Goal: Task Accomplishment & Management: Use online tool/utility

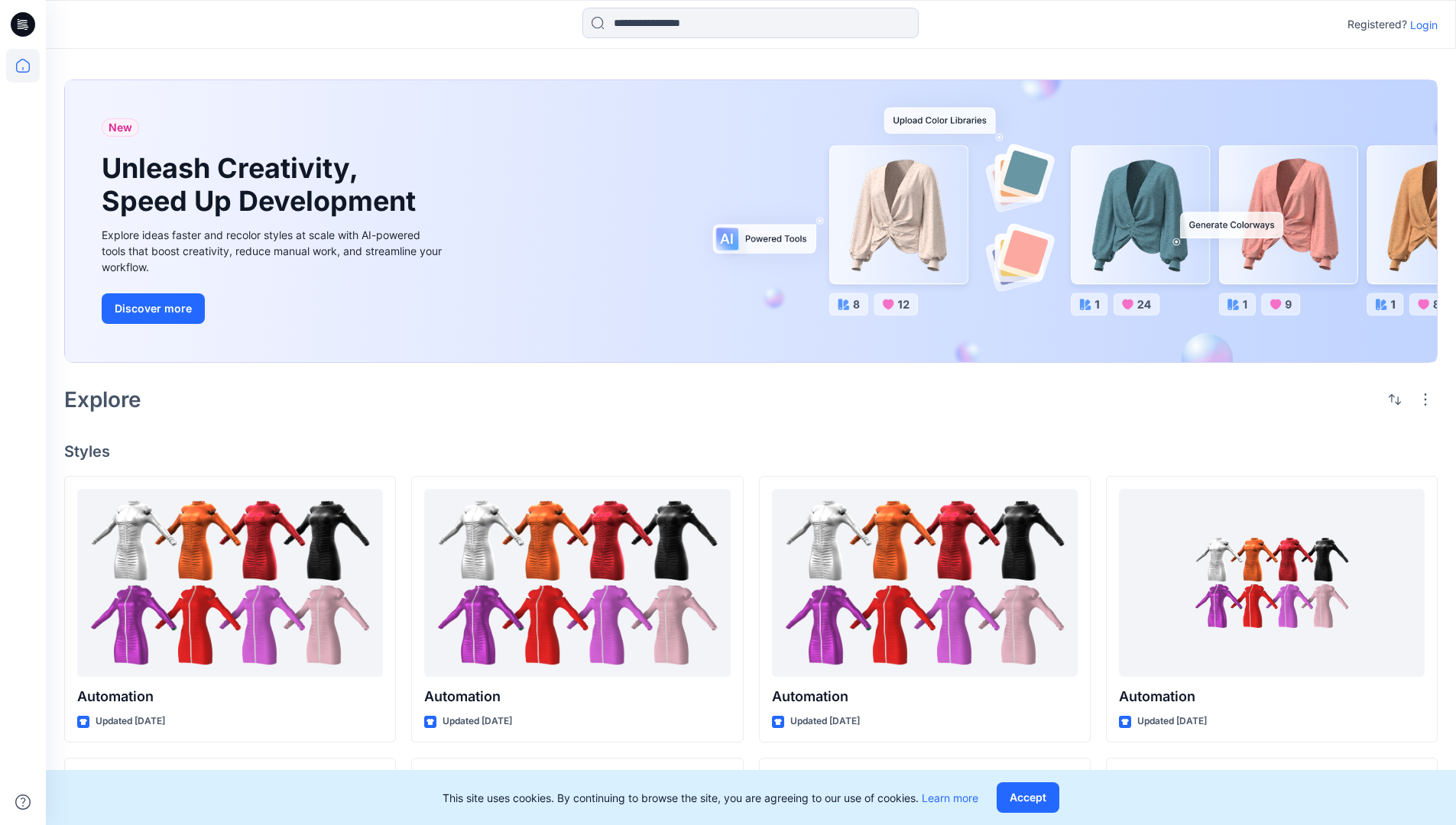
click at [1420, 24] on p "Login" at bounding box center [1424, 25] width 28 height 16
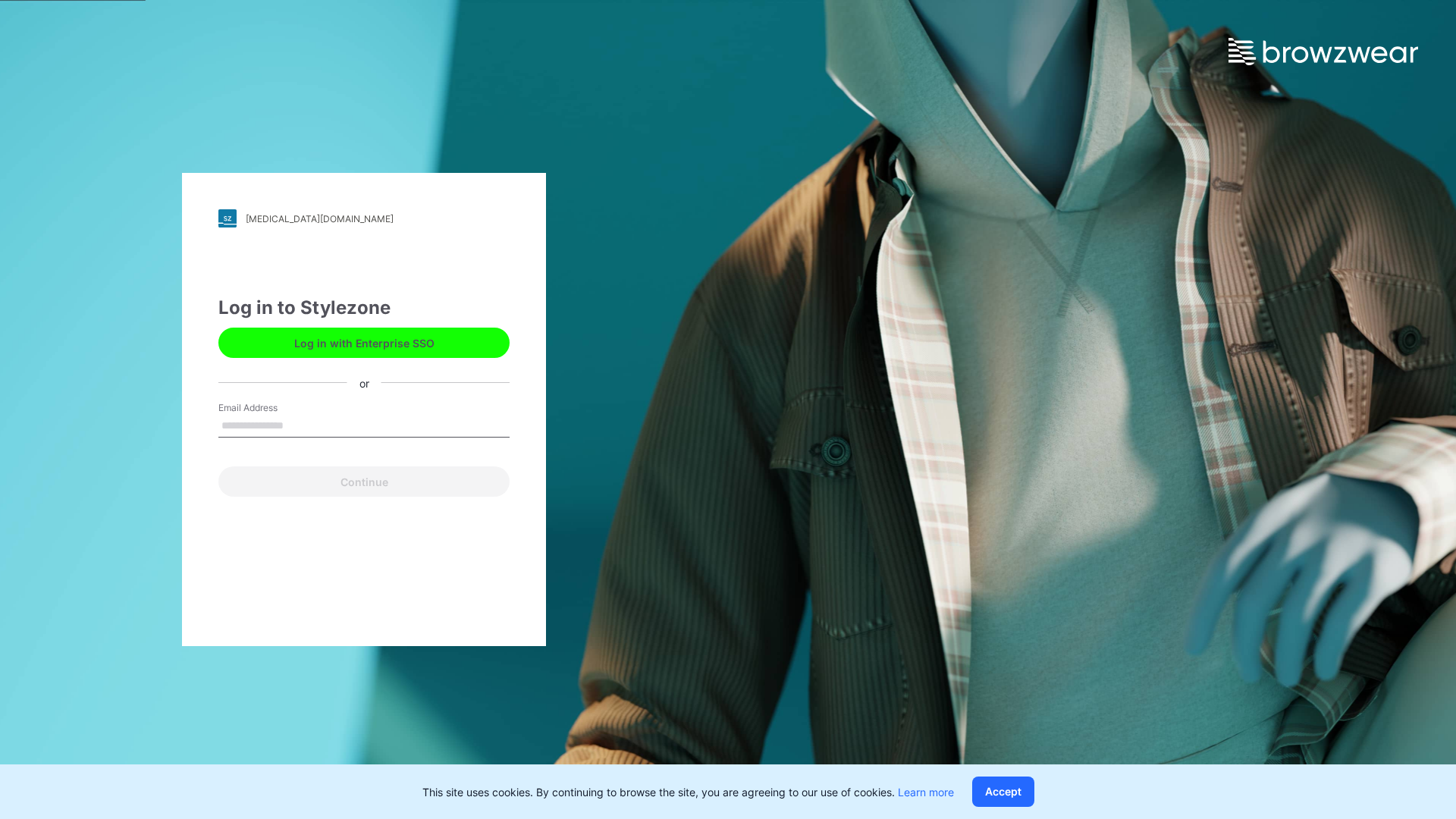
click at [300, 424] on input "Email Address" at bounding box center [364, 426] width 291 height 23
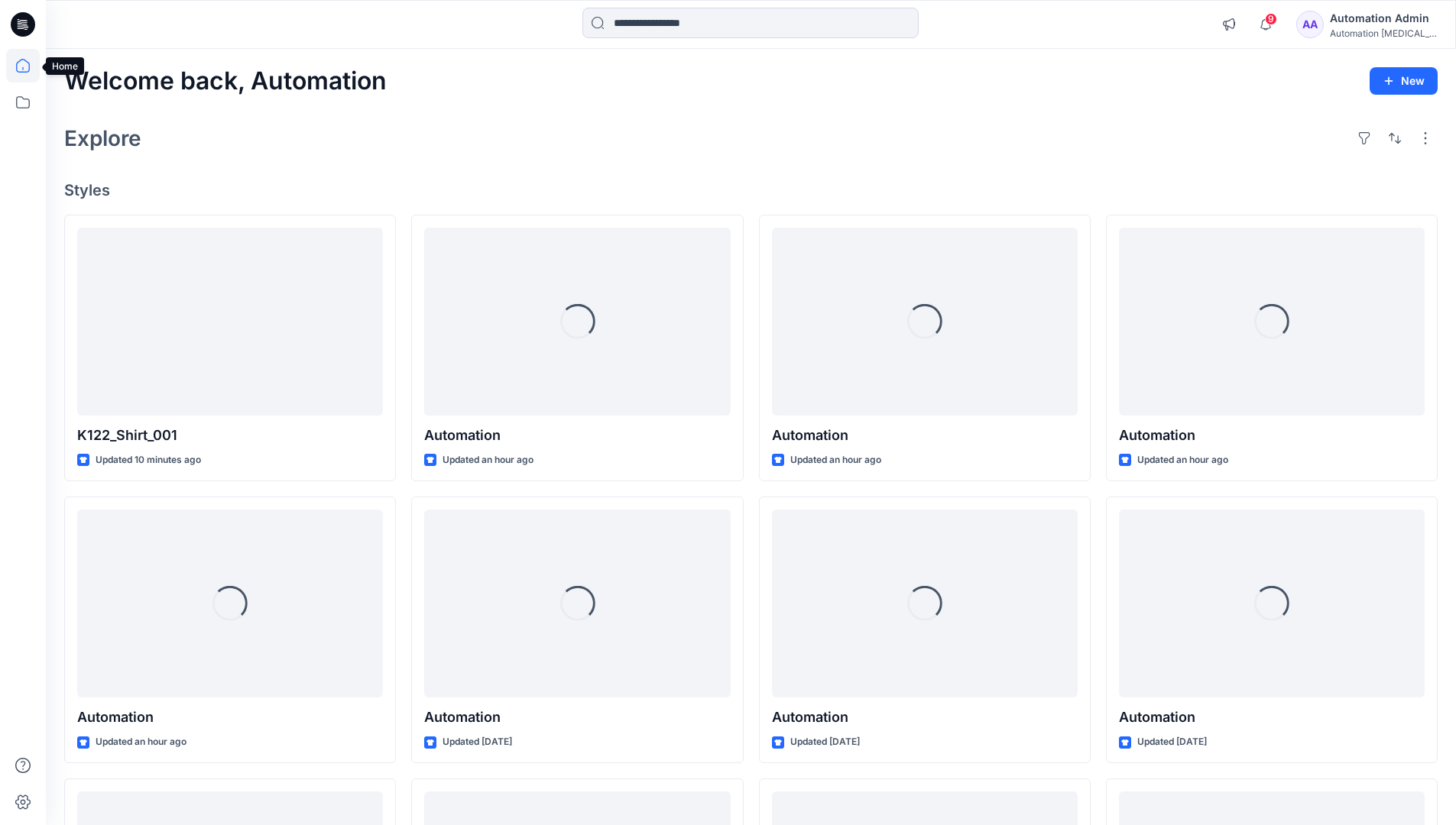
click at [29, 65] on icon at bounding box center [23, 65] width 14 height 14
click at [24, 107] on icon at bounding box center [22, 102] width 34 height 34
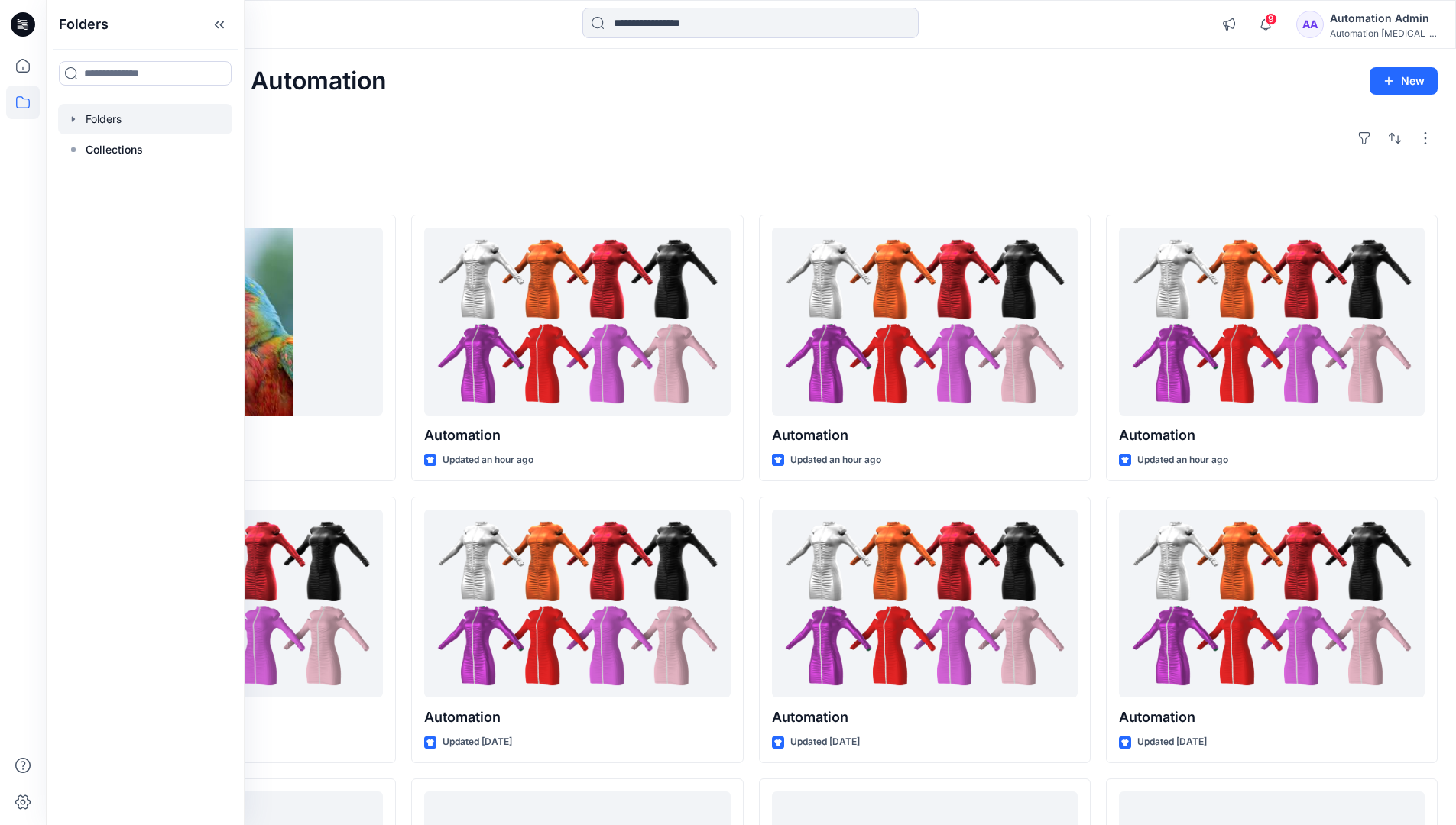
click at [141, 118] on div at bounding box center [145, 120] width 174 height 31
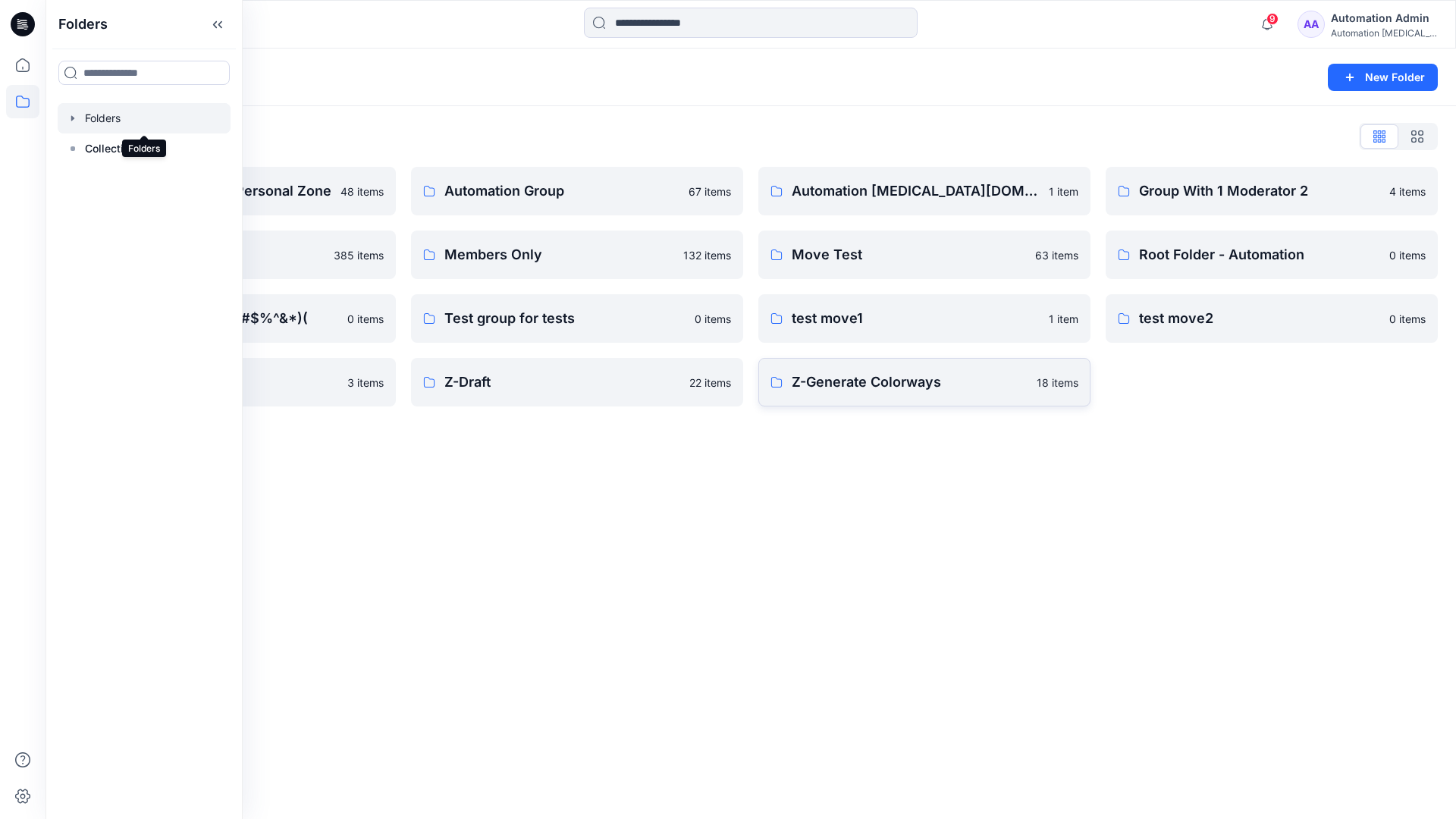
click at [956, 381] on p "Z-Generate Colorways" at bounding box center [909, 382] width 236 height 21
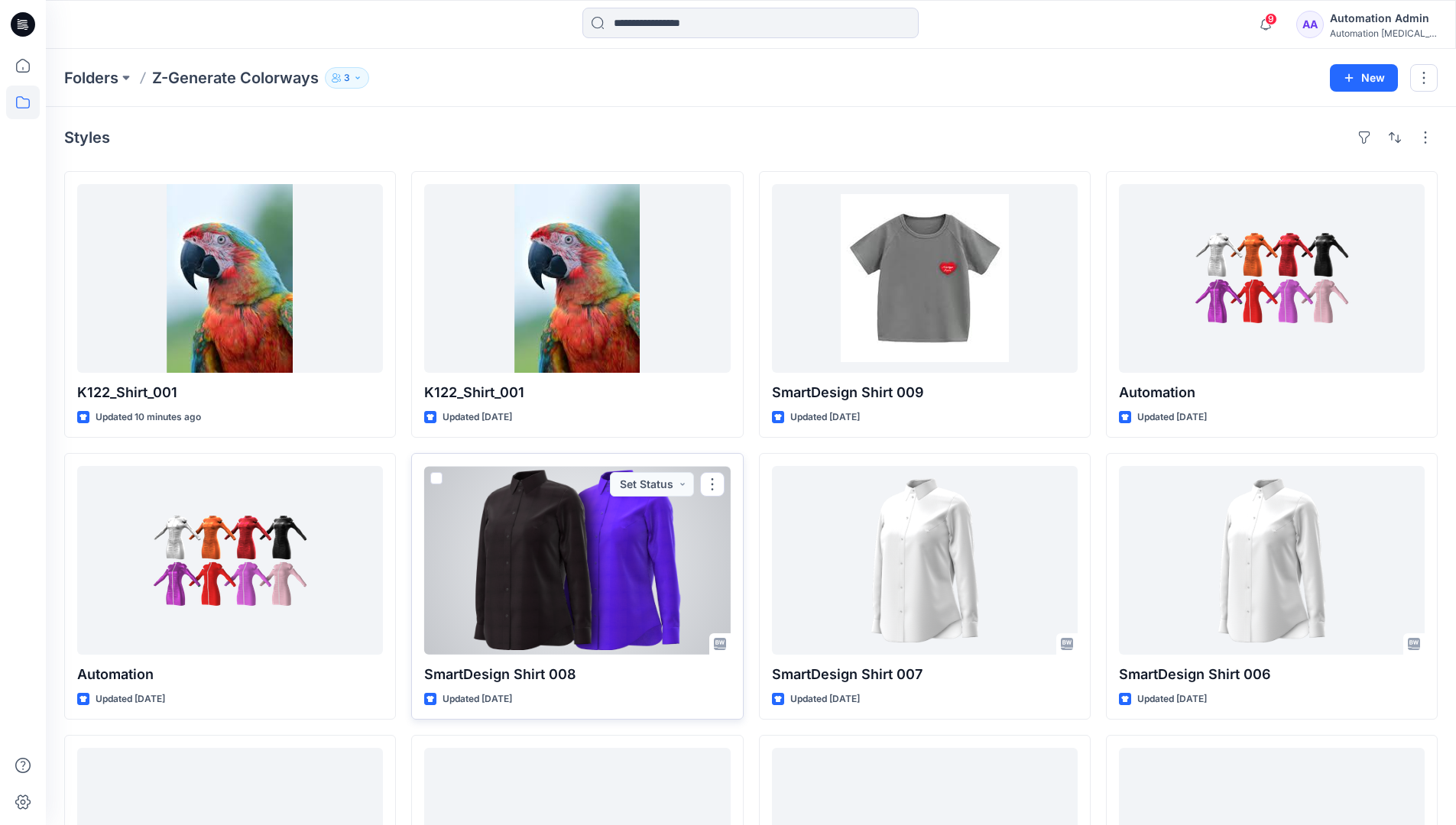
click at [441, 475] on span at bounding box center [436, 478] width 12 height 12
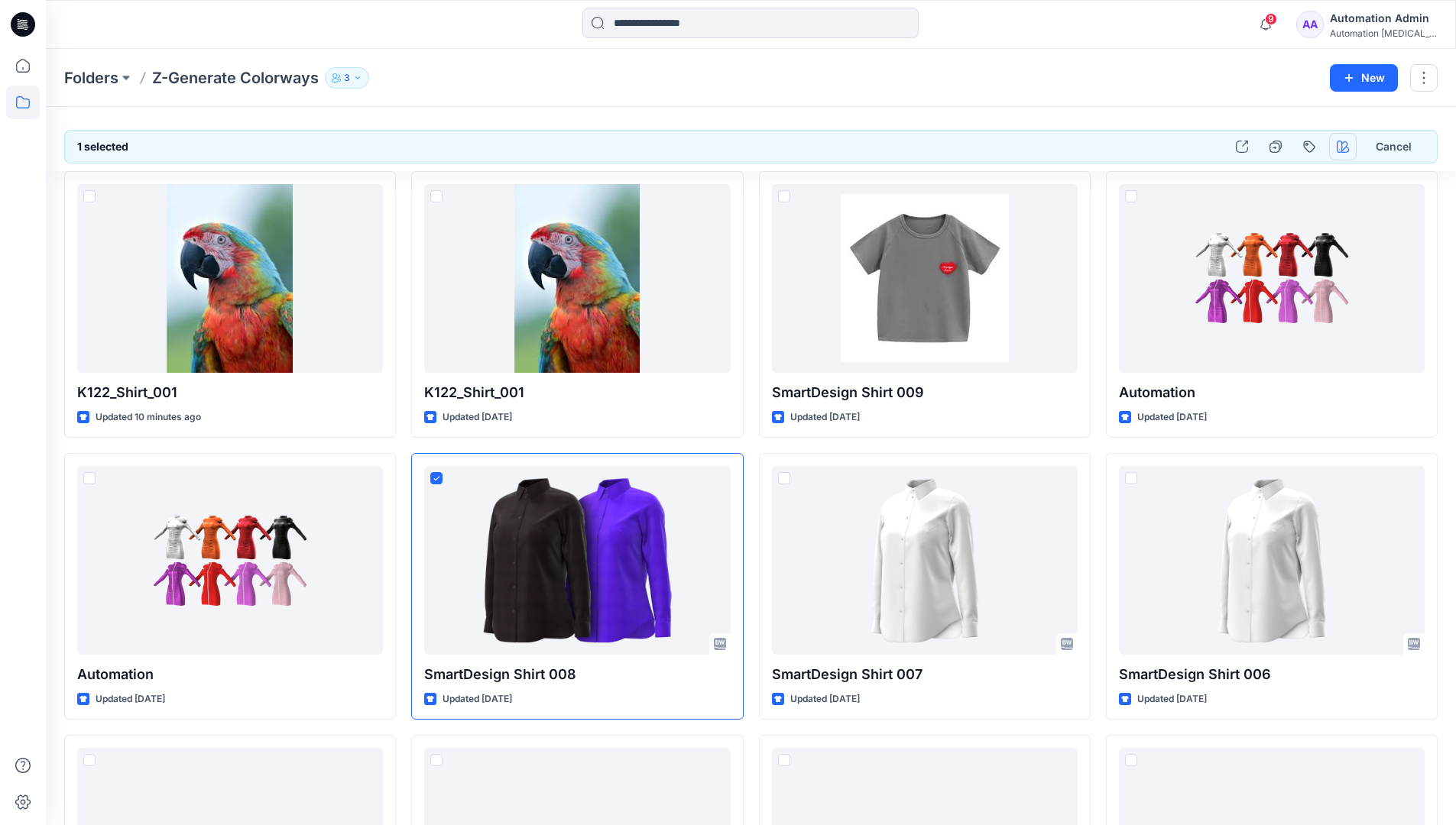
click at [1342, 147] on icon "button" at bounding box center [1342, 146] width 12 height 12
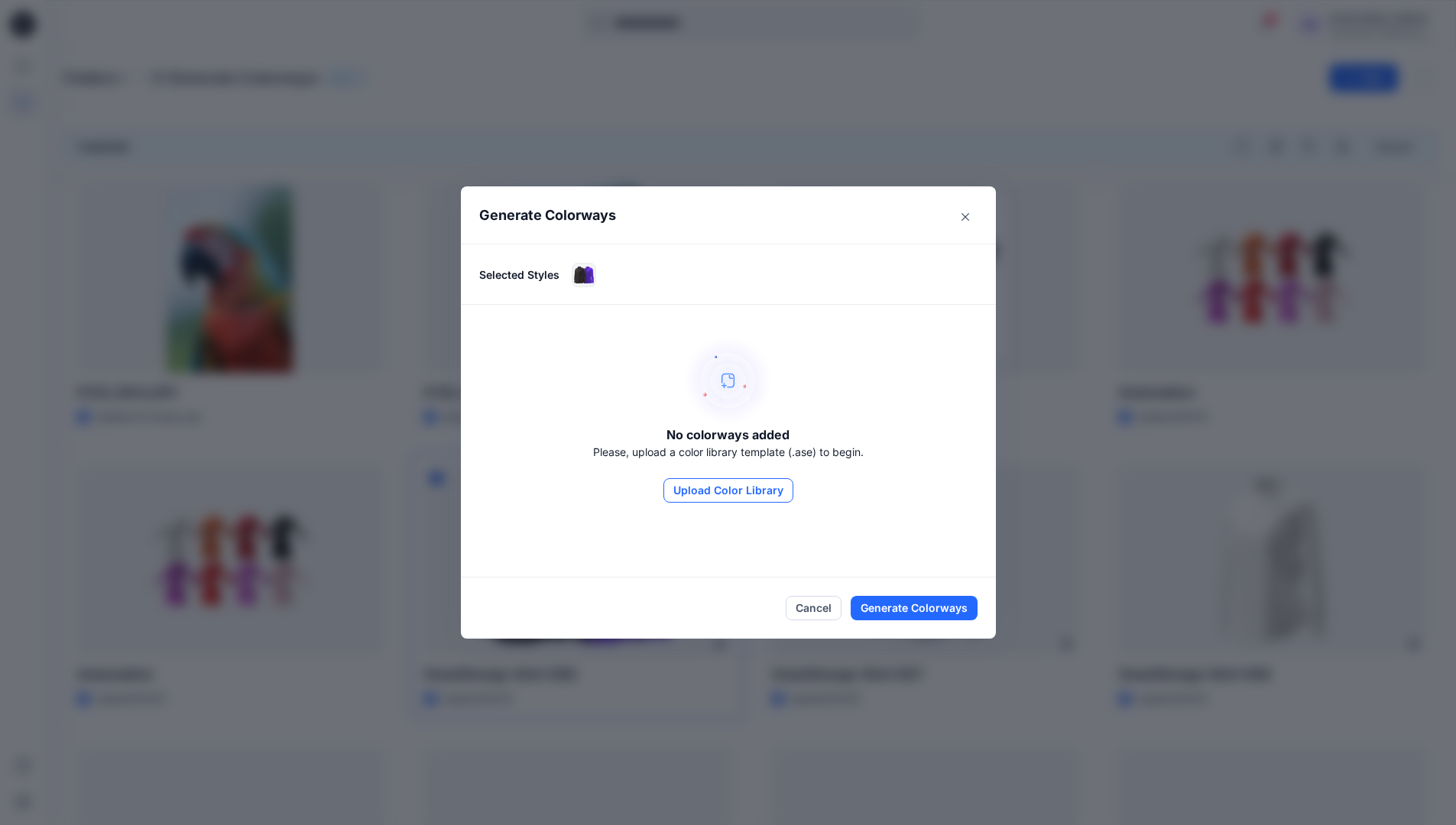
click at [751, 491] on button "Upload Color Library" at bounding box center [728, 490] width 130 height 24
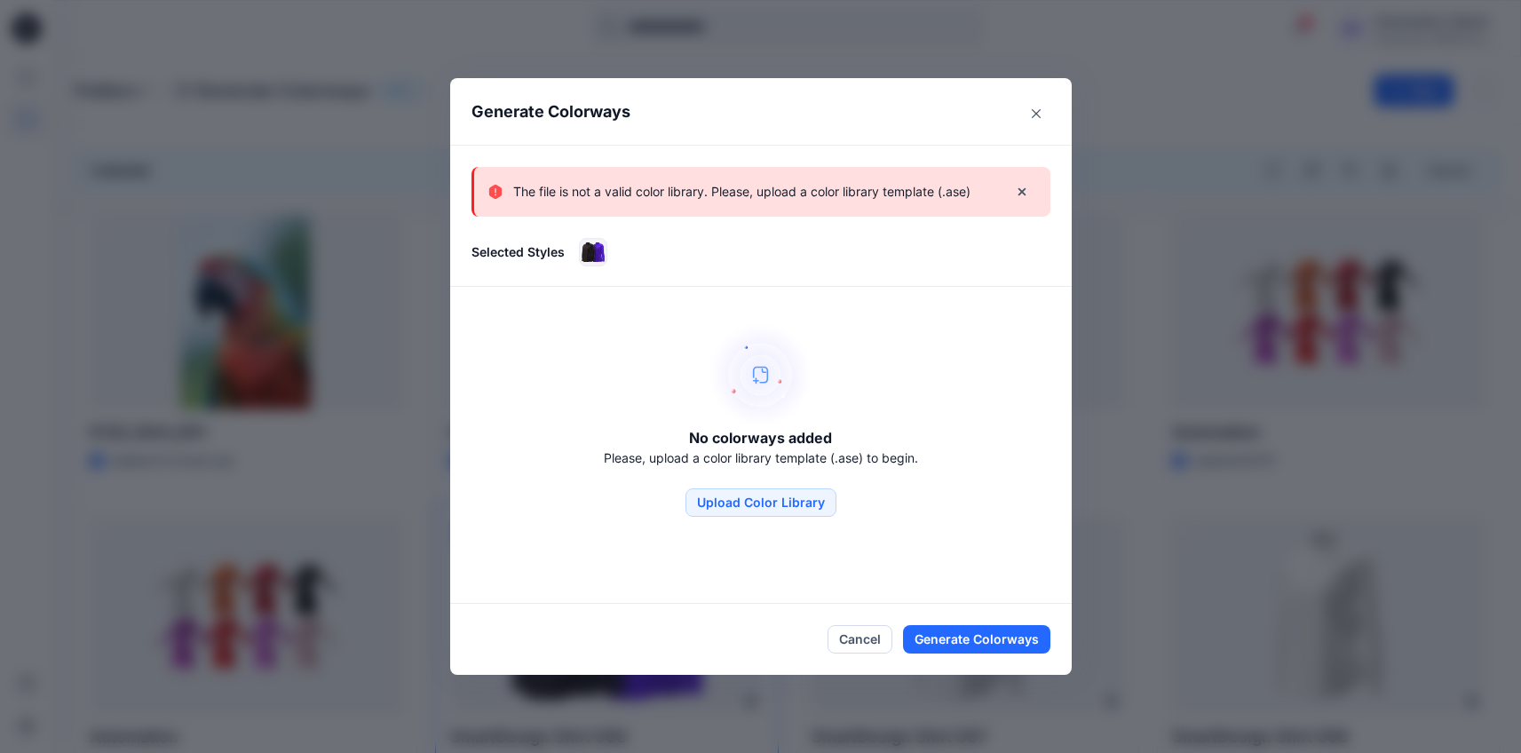
click at [880, 201] on p "The file is not a valid color library. Please, upload a color library template …" at bounding box center [741, 191] width 457 height 21
click at [1041, 109] on icon "Close" at bounding box center [1036, 113] width 9 height 9
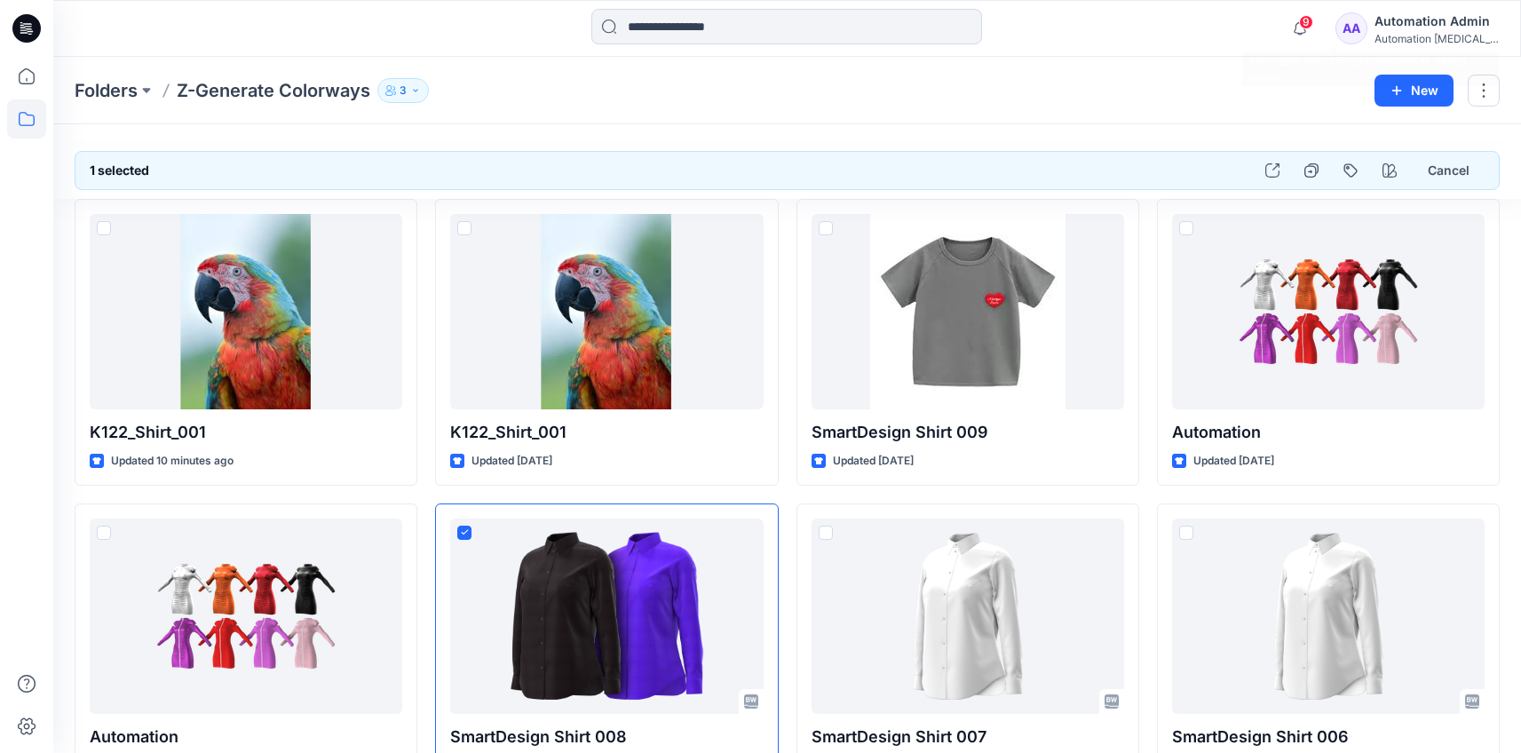
click at [1419, 32] on div "Automation testim..." at bounding box center [1437, 38] width 124 height 13
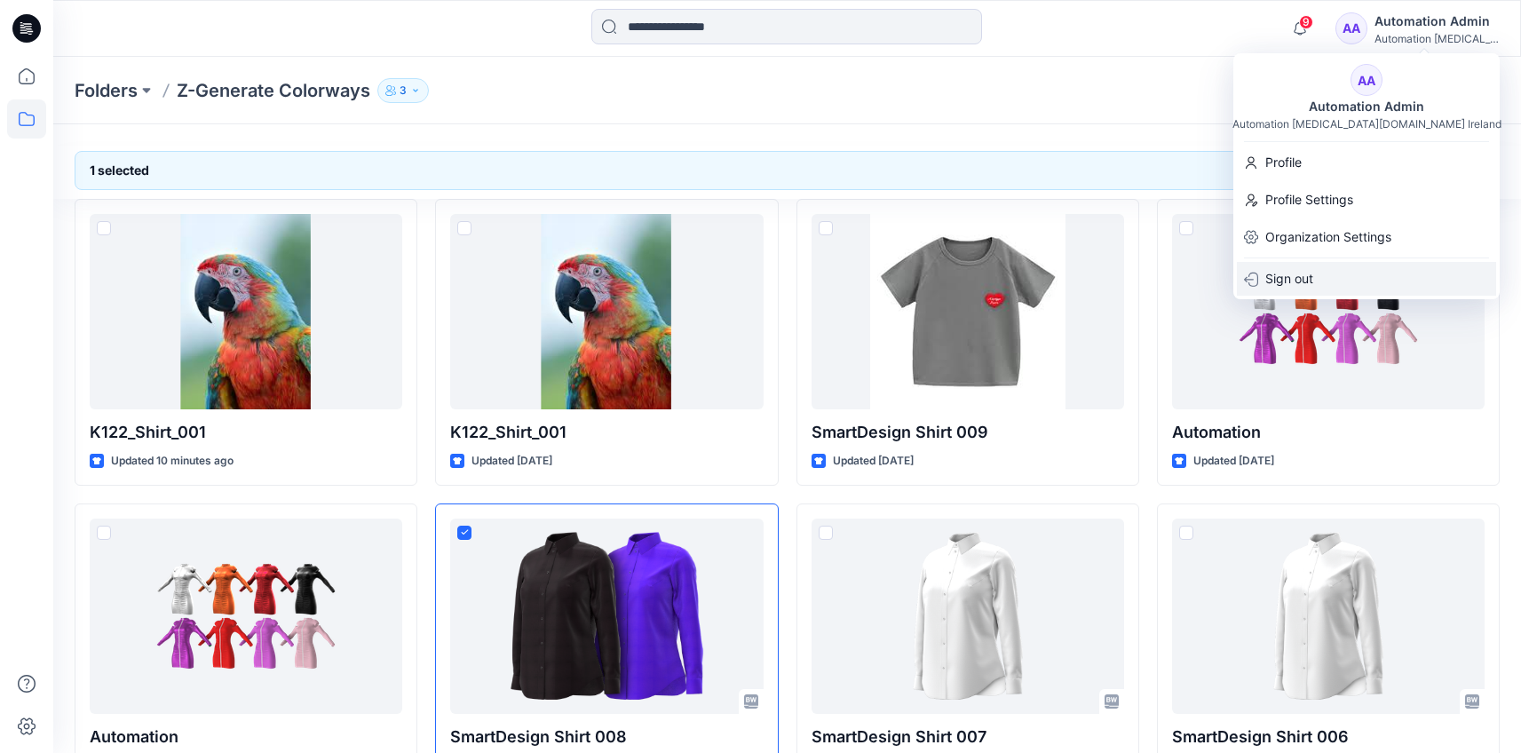
click at [1353, 280] on div "Sign out" at bounding box center [1366, 279] width 259 height 34
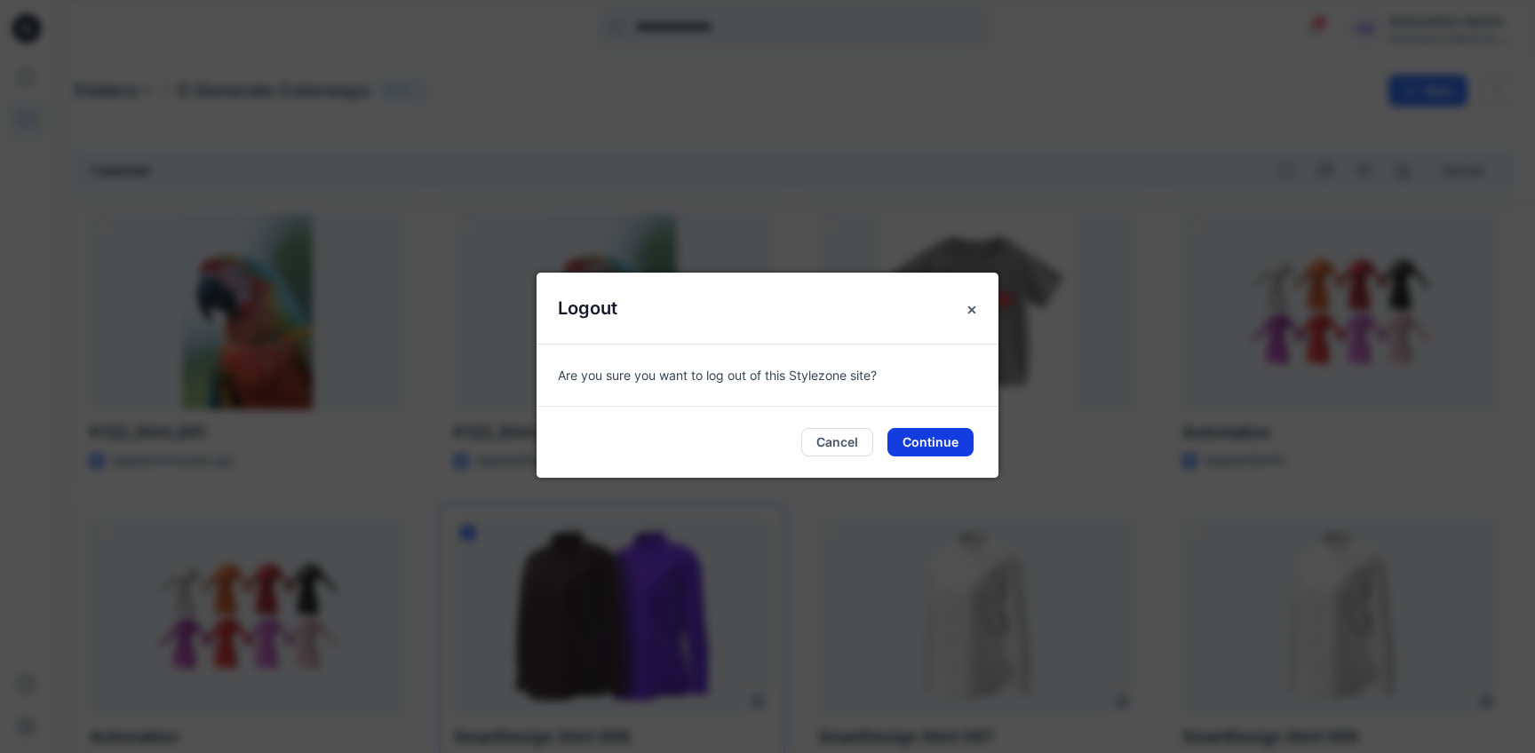
click at [957, 441] on button "Continue" at bounding box center [930, 442] width 86 height 28
